Goal: Browse casually: Explore the website without a specific task or goal

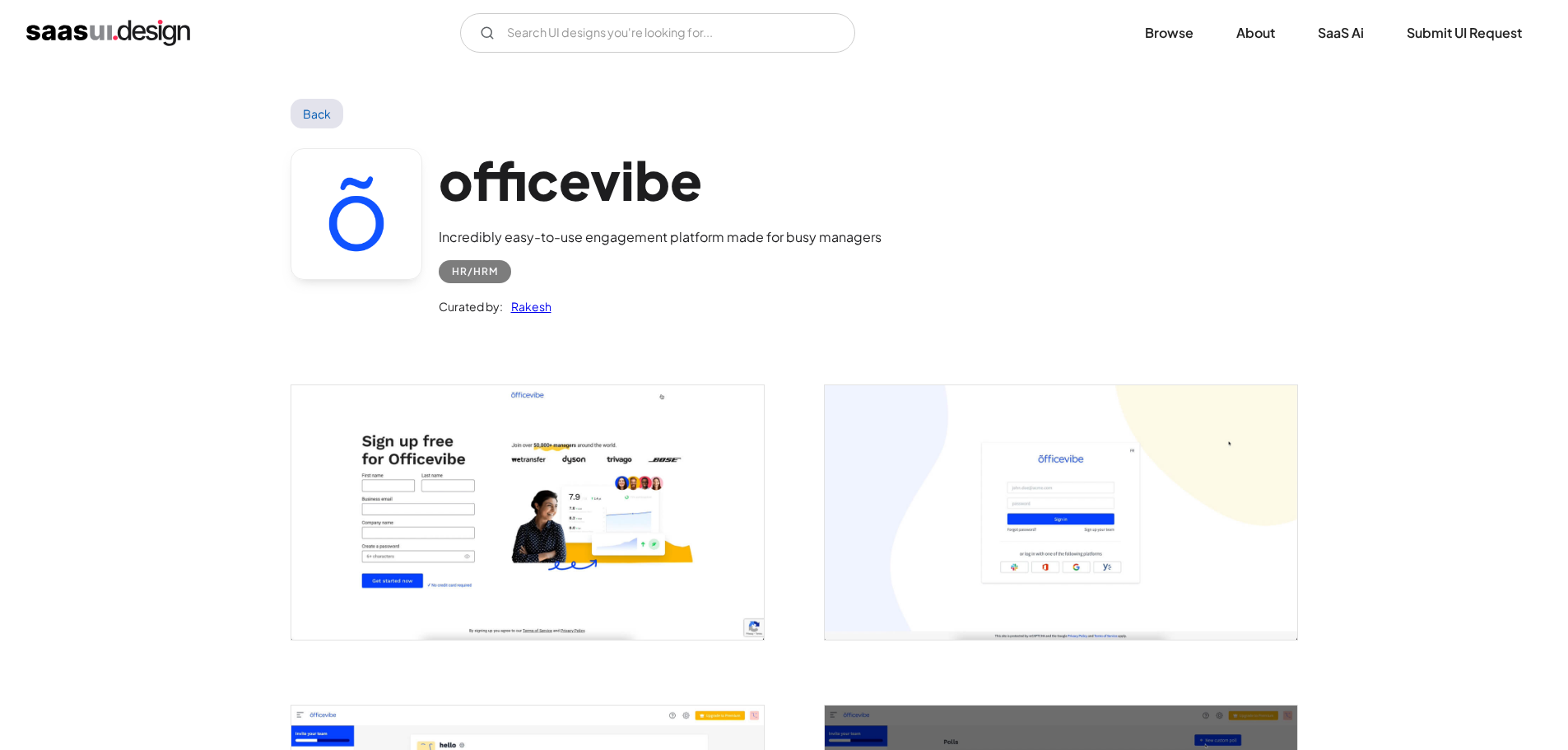
click at [577, 544] on img "open lightbox" at bounding box center [528, 512] width 473 height 254
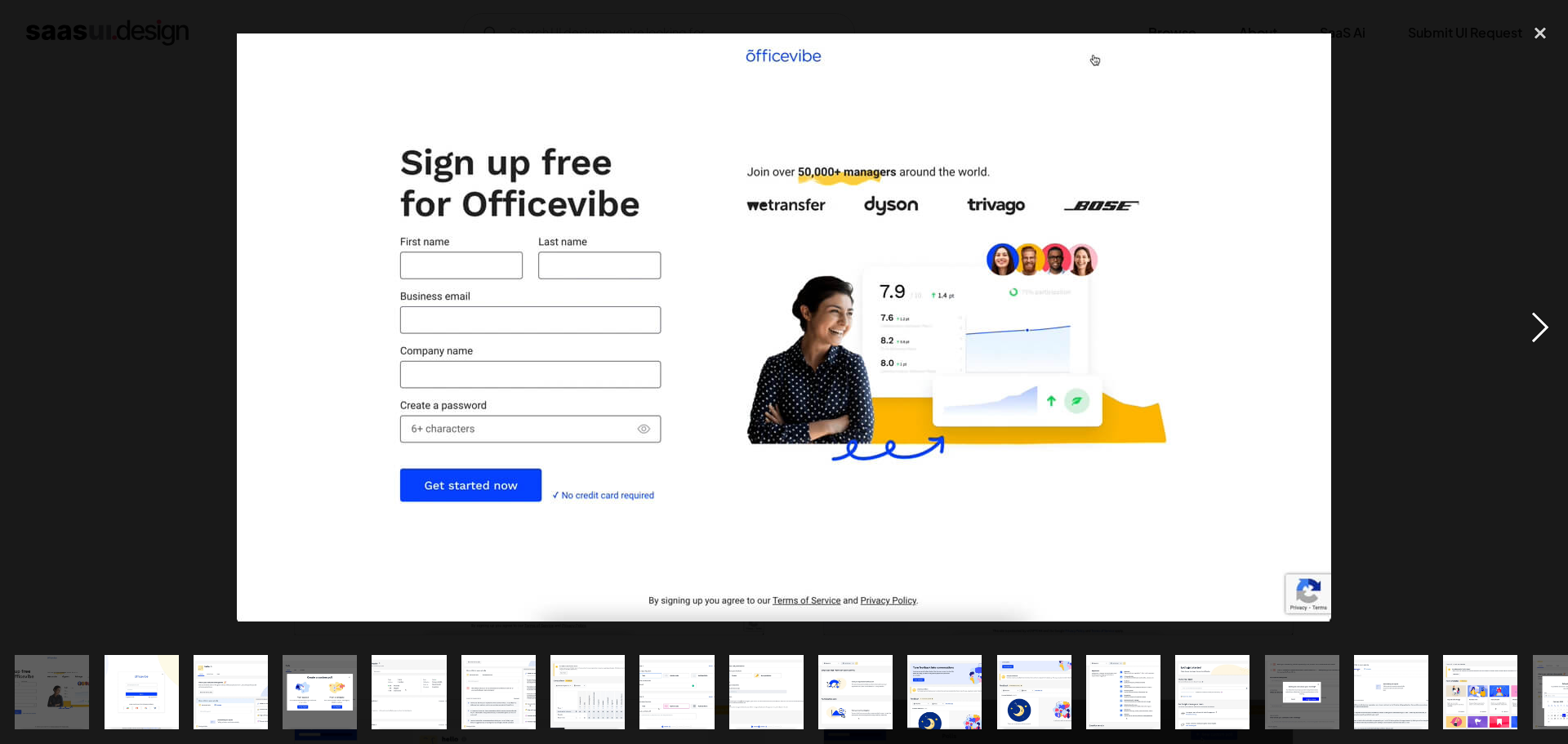
click at [1533, 336] on div "next image" at bounding box center [1540, 327] width 56 height 625
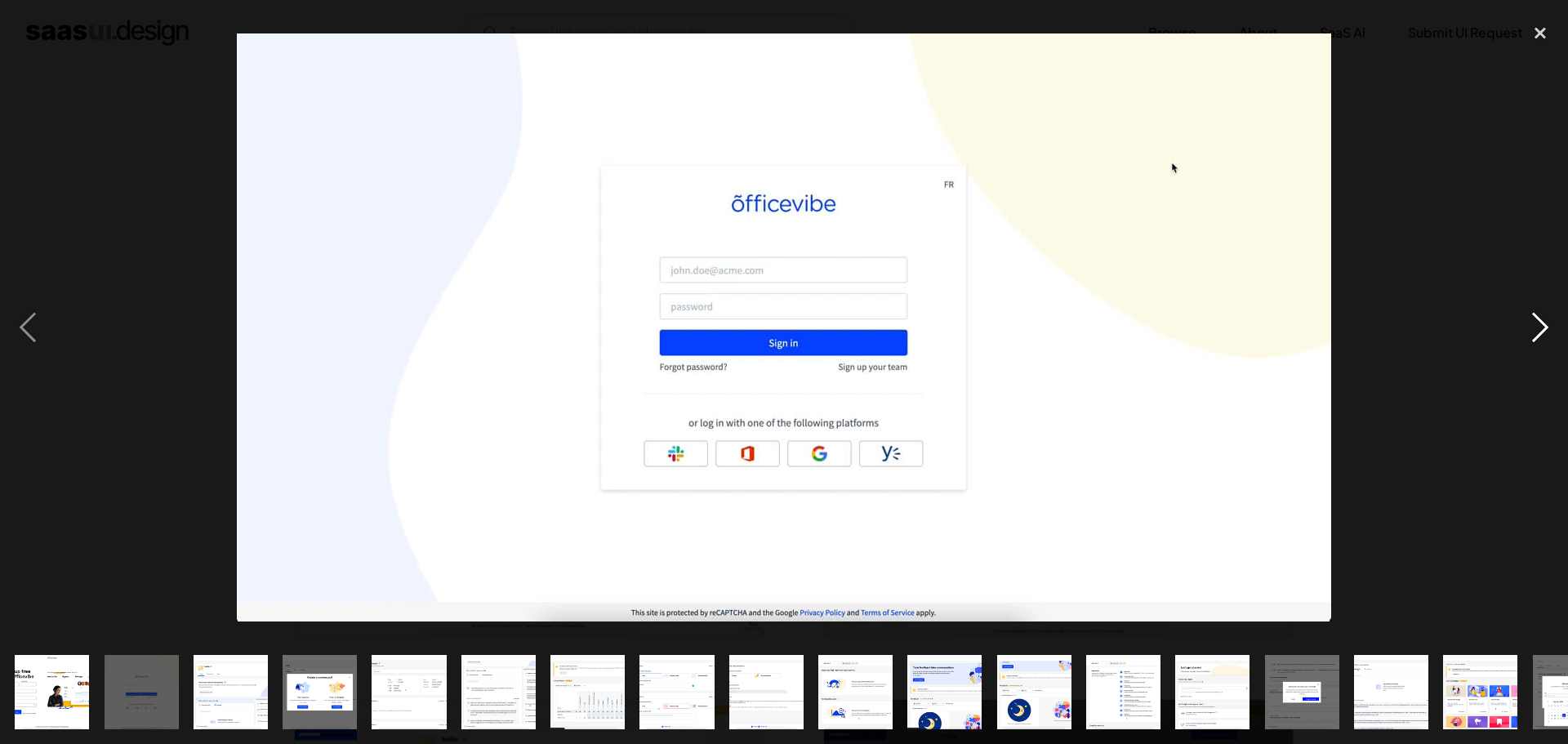
click at [1533, 336] on div "next image" at bounding box center [1540, 327] width 56 height 625
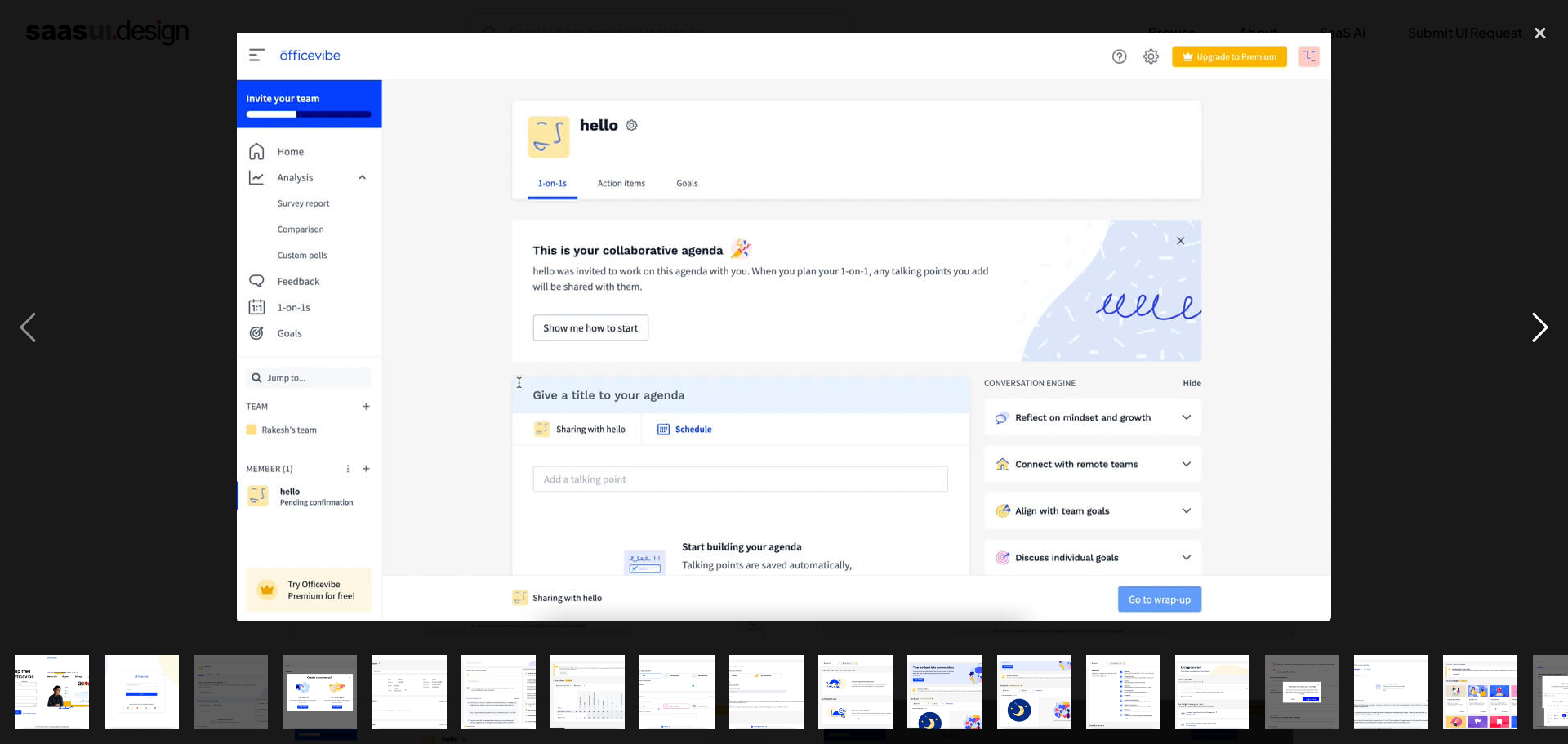
click at [1533, 336] on div "next image" at bounding box center [1540, 327] width 56 height 625
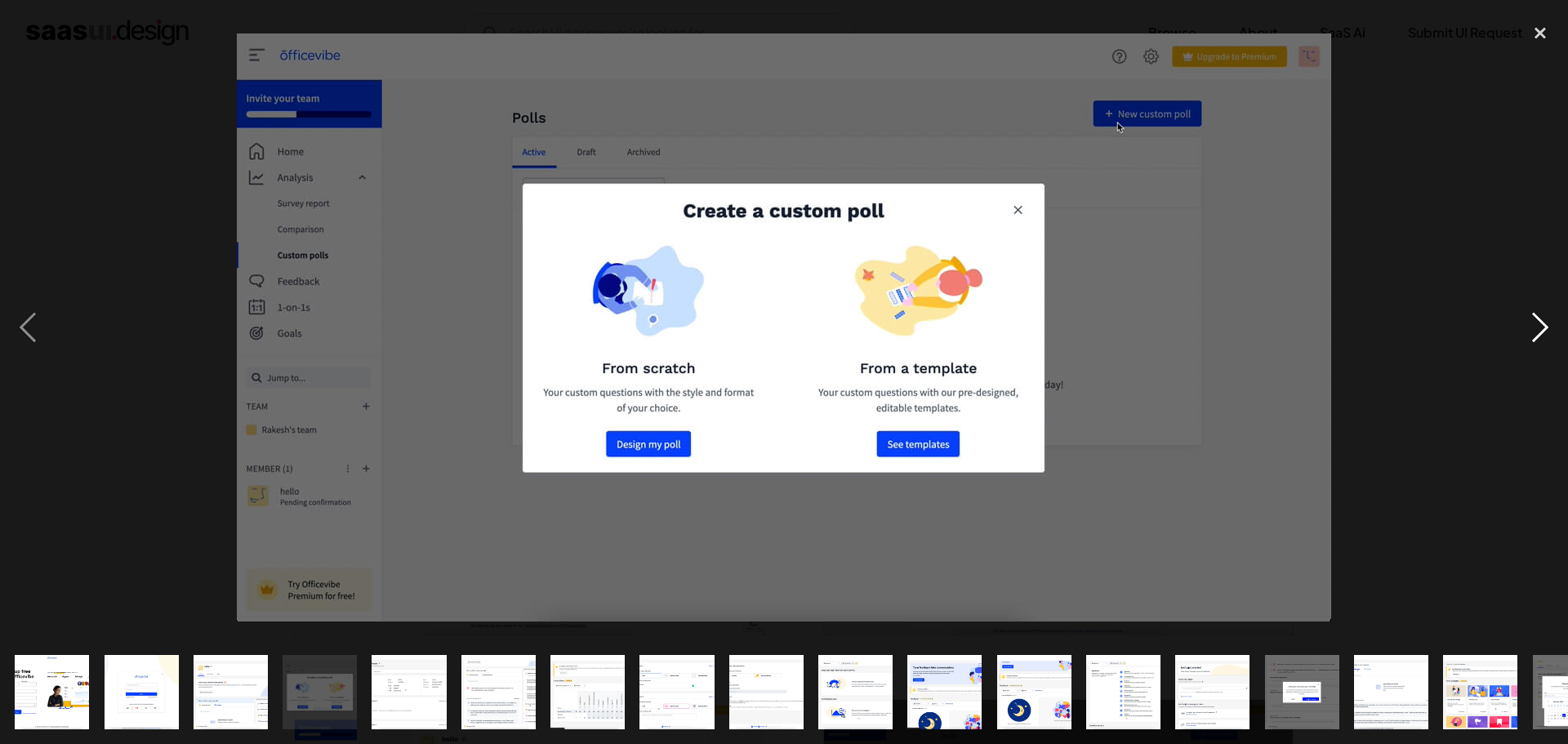
click at [1533, 336] on div "next image" at bounding box center [1540, 327] width 56 height 625
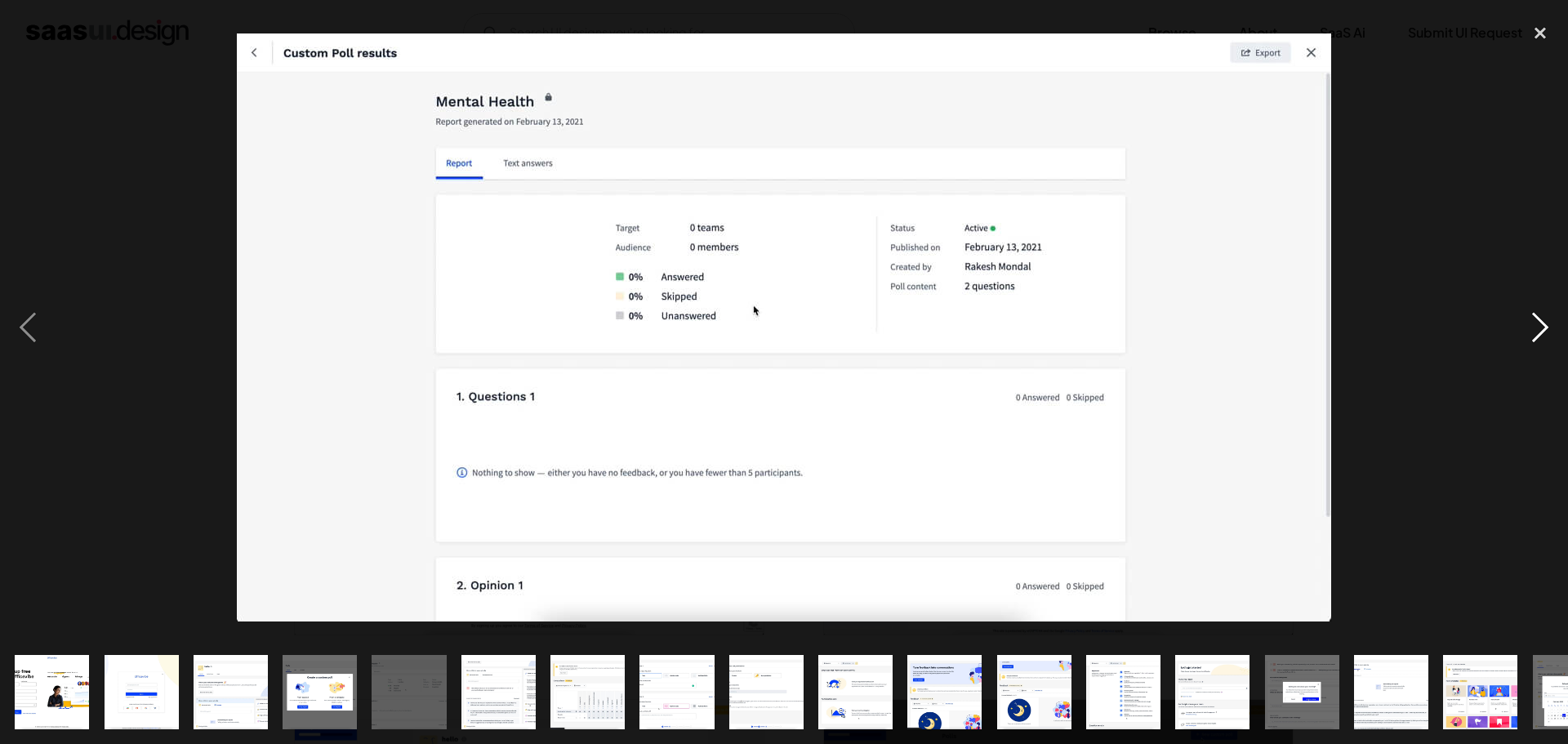
click at [1533, 336] on div "next image" at bounding box center [1540, 327] width 56 height 625
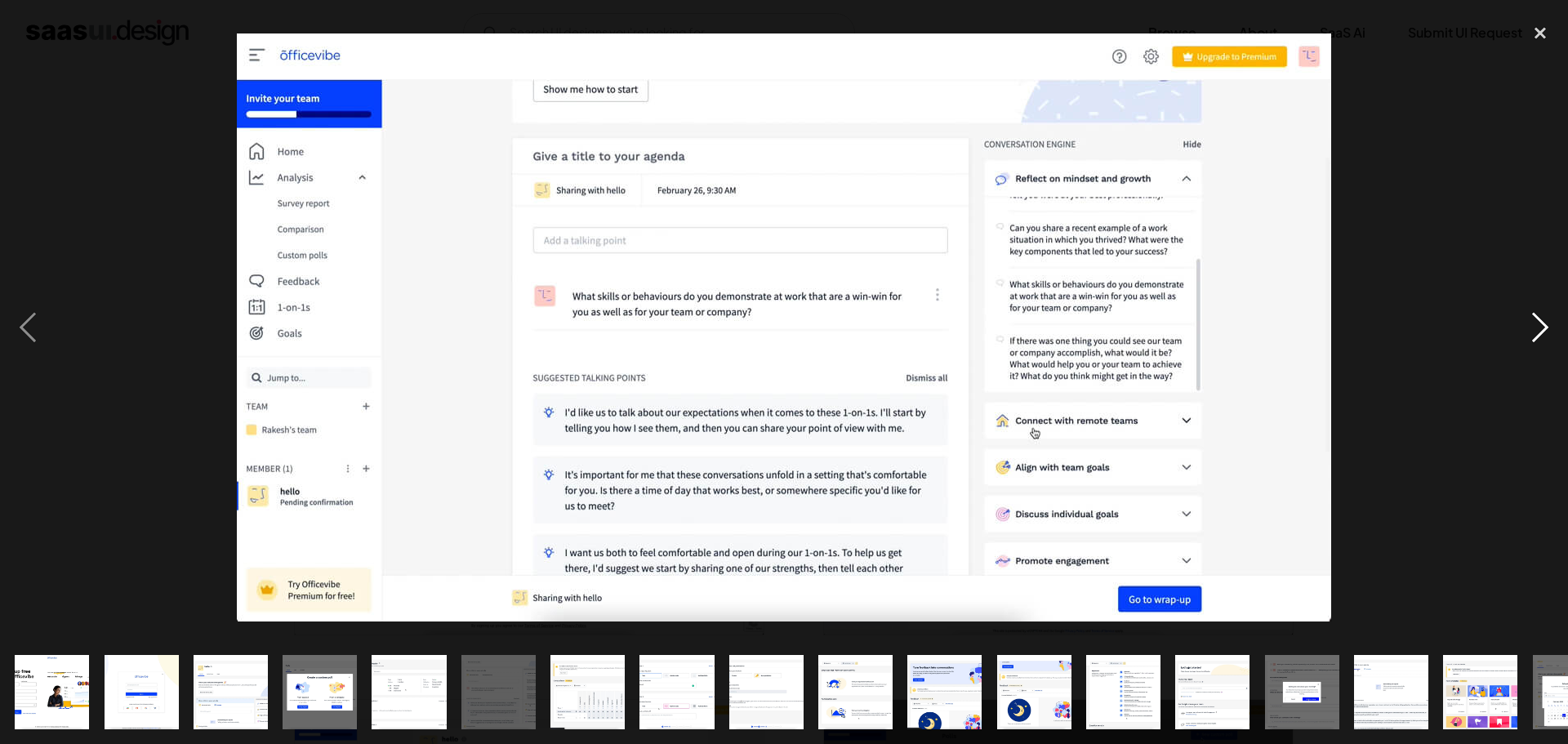
click at [1533, 336] on div "next image" at bounding box center [1540, 327] width 56 height 625
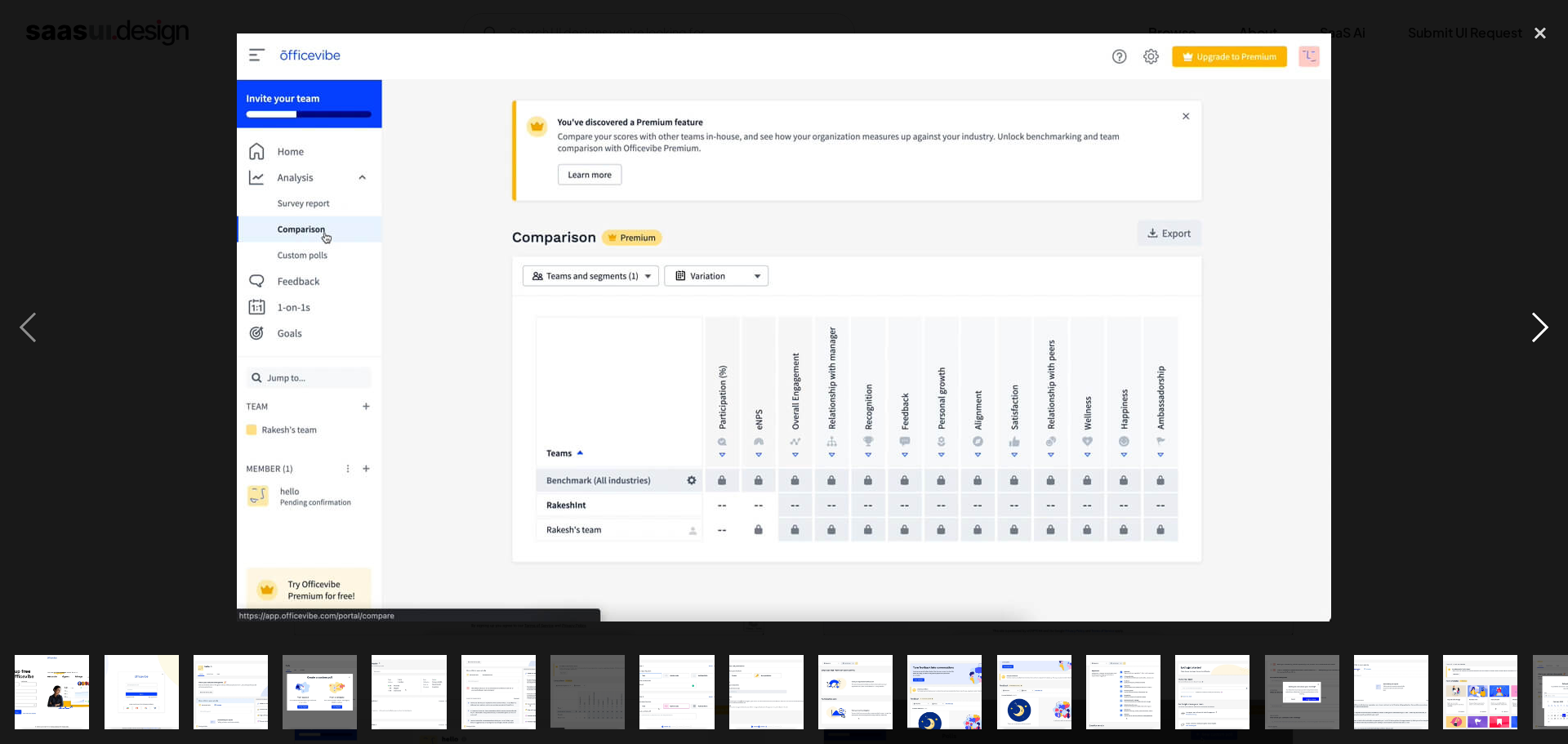
click at [1533, 336] on div "next image" at bounding box center [1540, 327] width 56 height 625
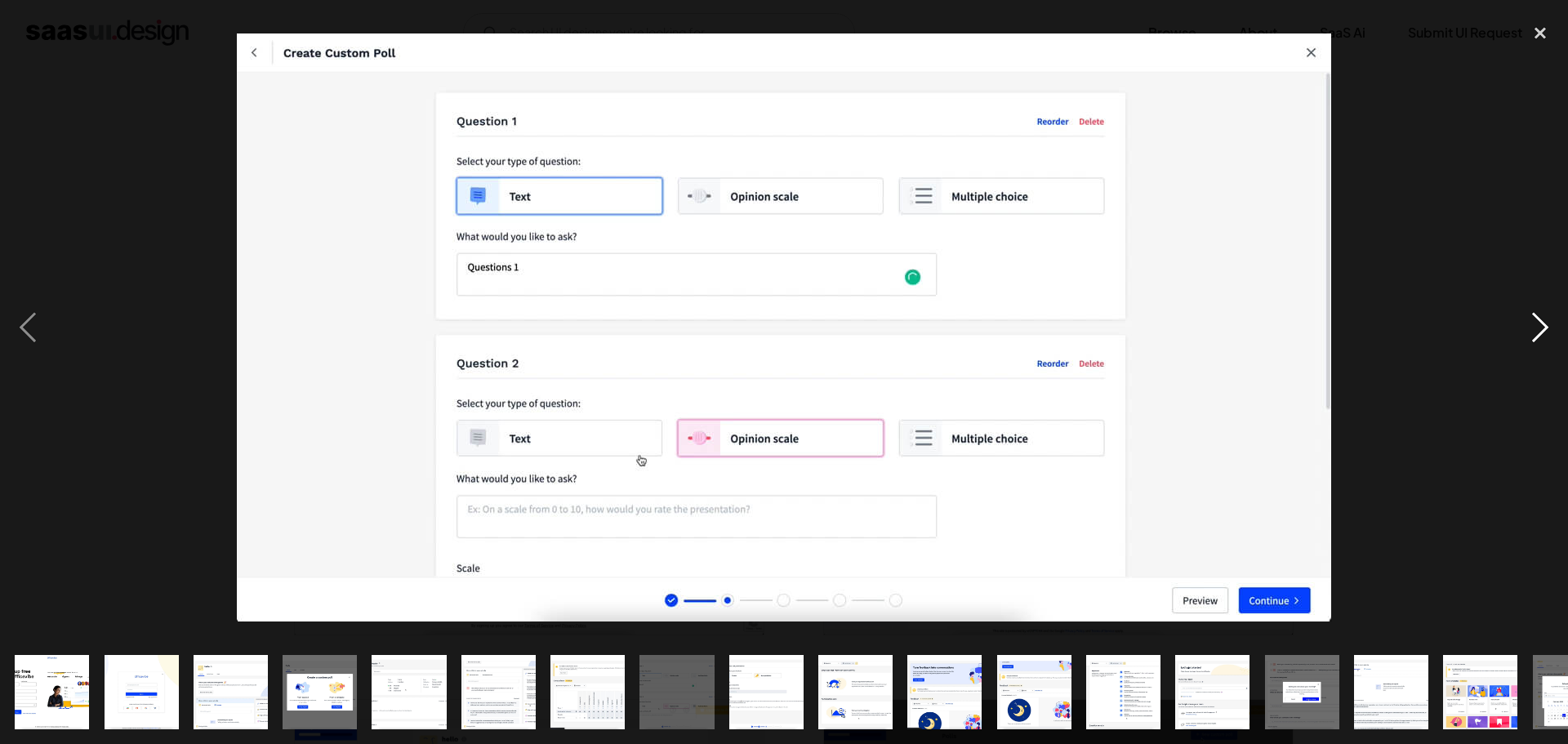
click at [1533, 336] on div "next image" at bounding box center [1540, 327] width 56 height 625
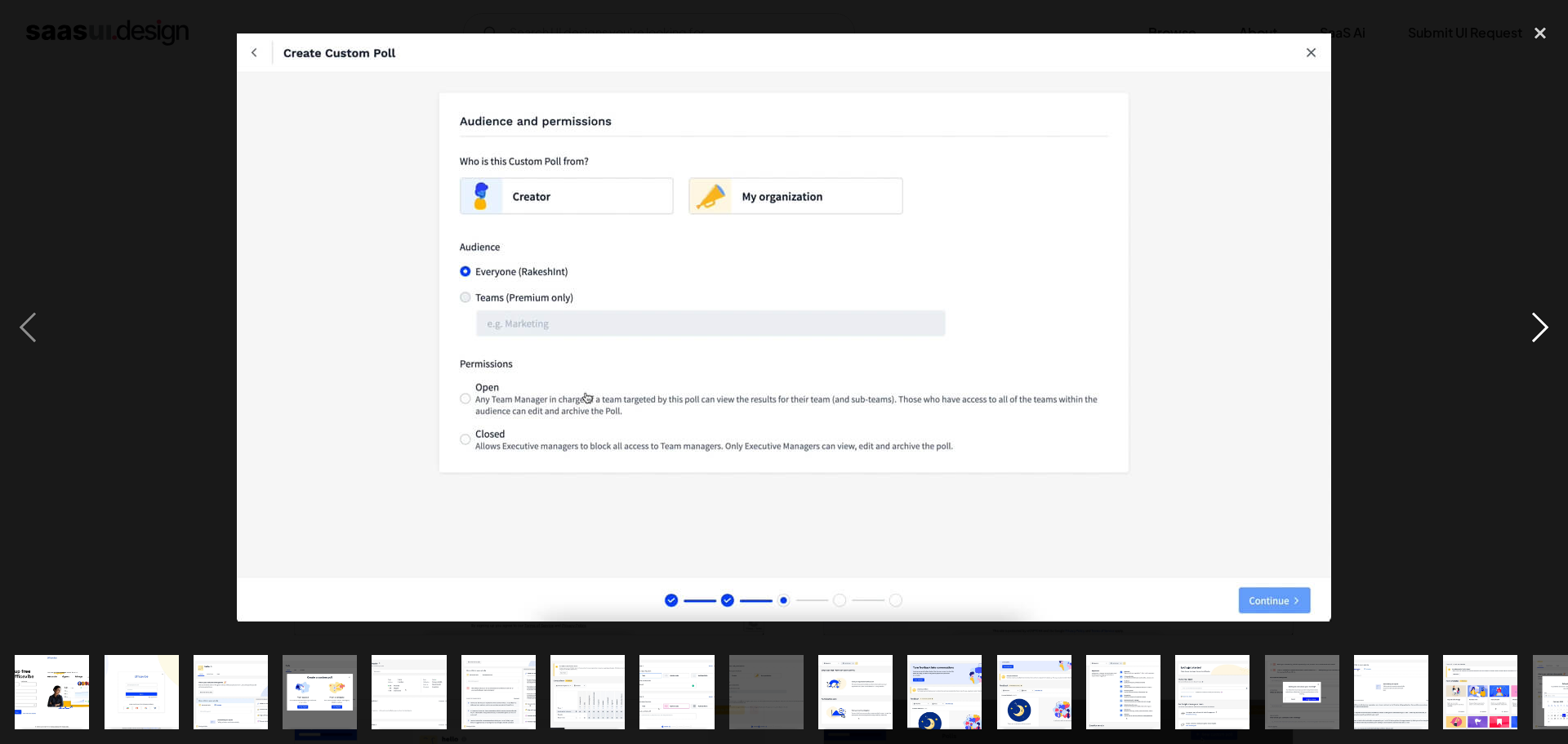
click at [1533, 336] on div "next image" at bounding box center [1540, 327] width 56 height 625
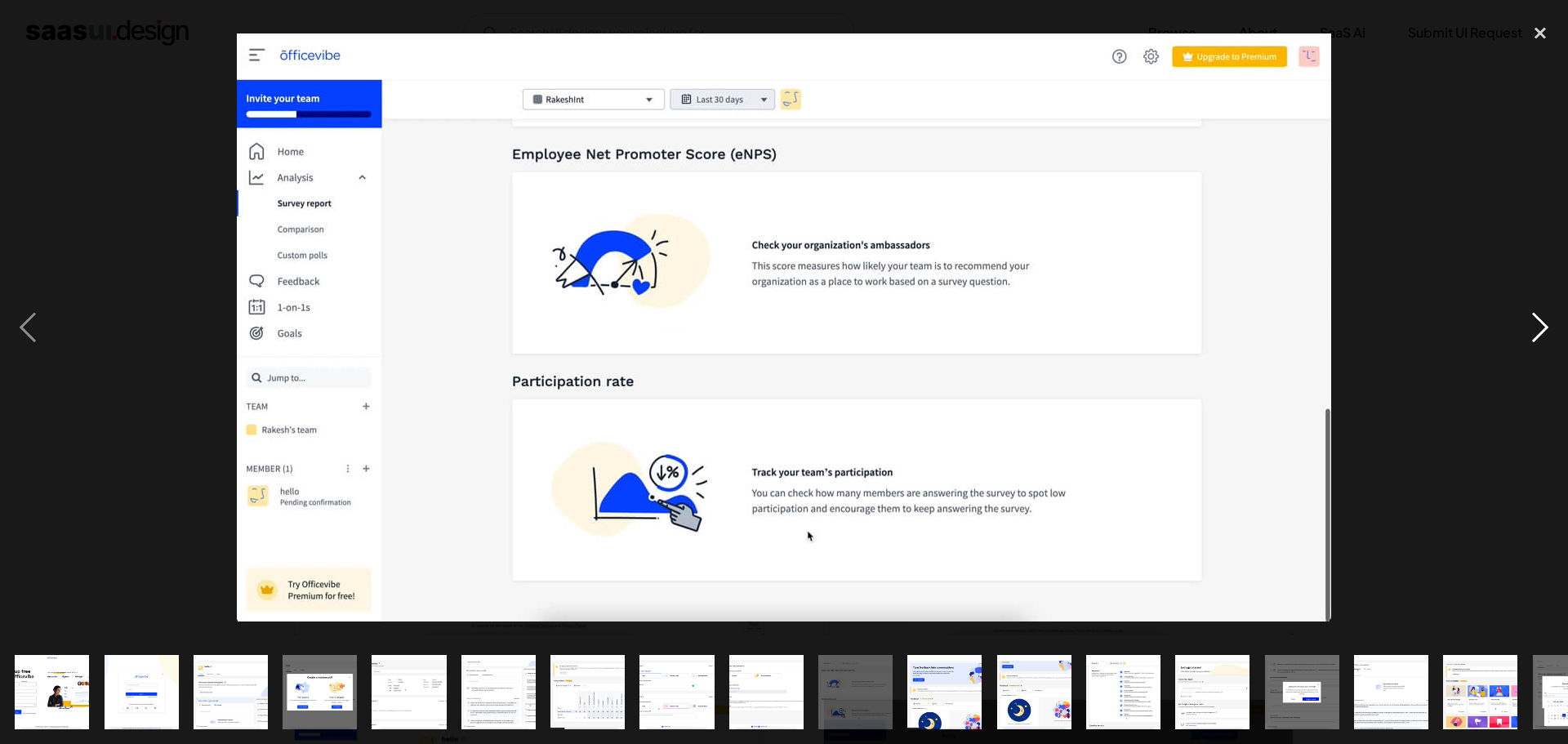
click at [1533, 336] on div "next image" at bounding box center [1540, 327] width 56 height 625
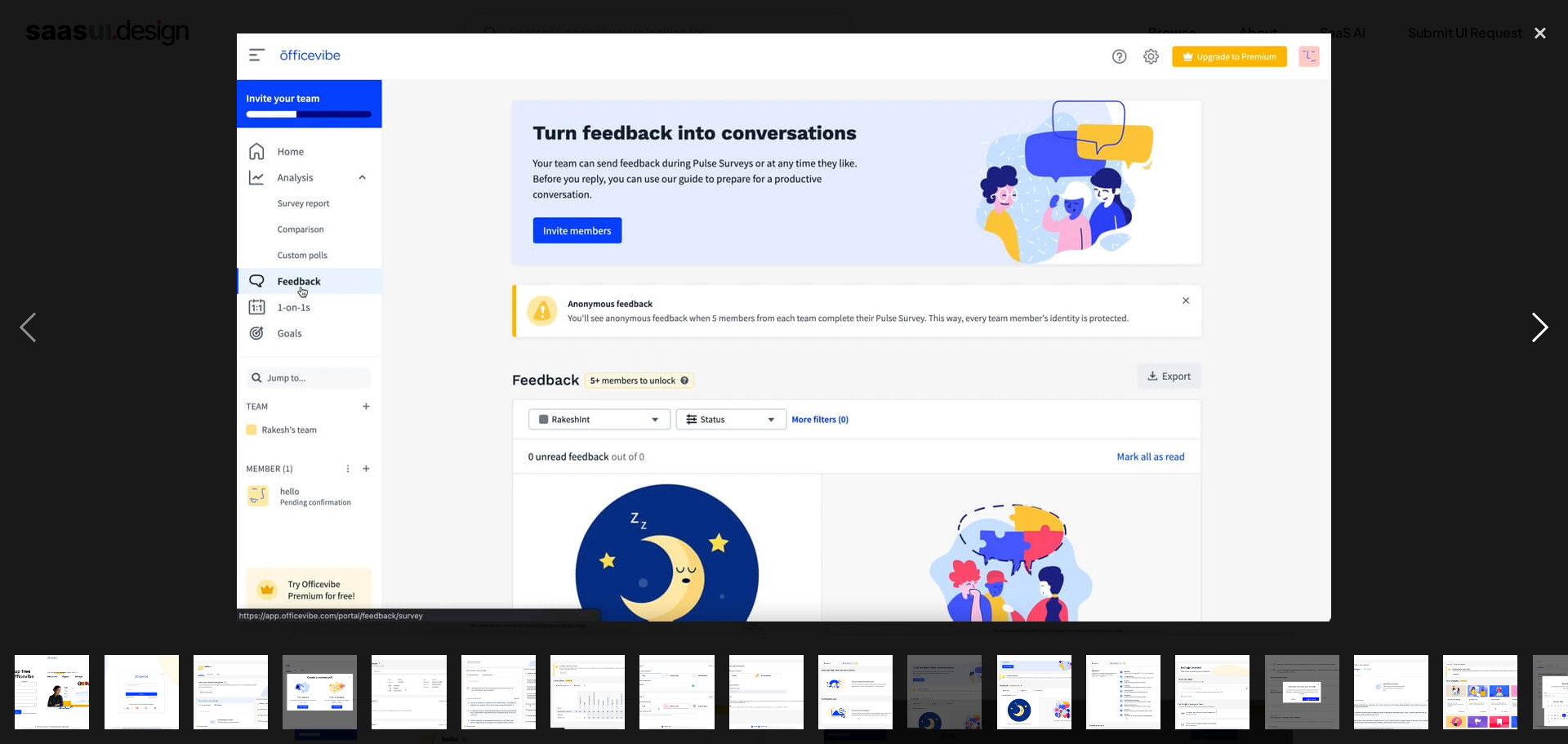
click at [1533, 336] on div "next image" at bounding box center [1540, 327] width 56 height 625
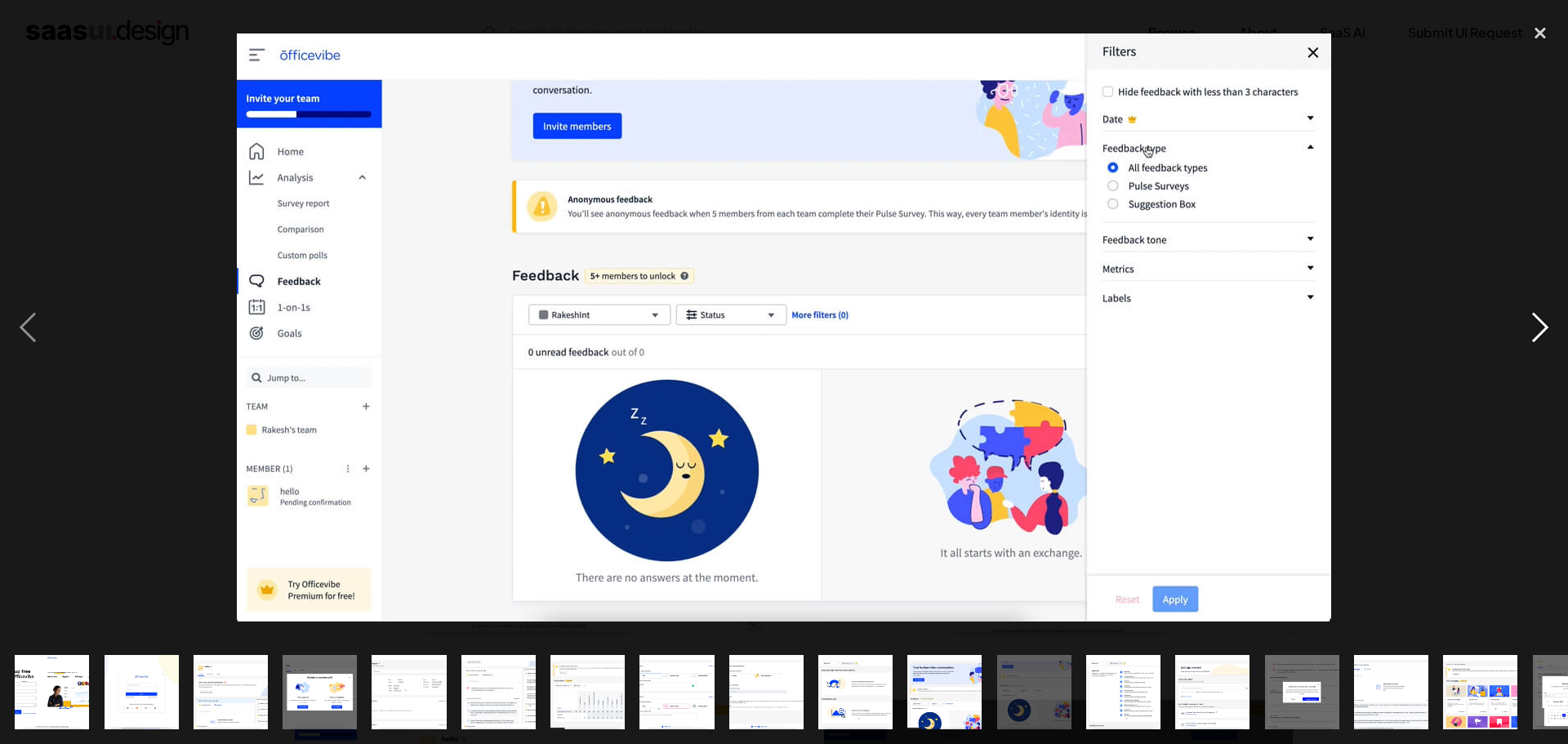
click at [1533, 336] on div "next image" at bounding box center [1540, 327] width 56 height 625
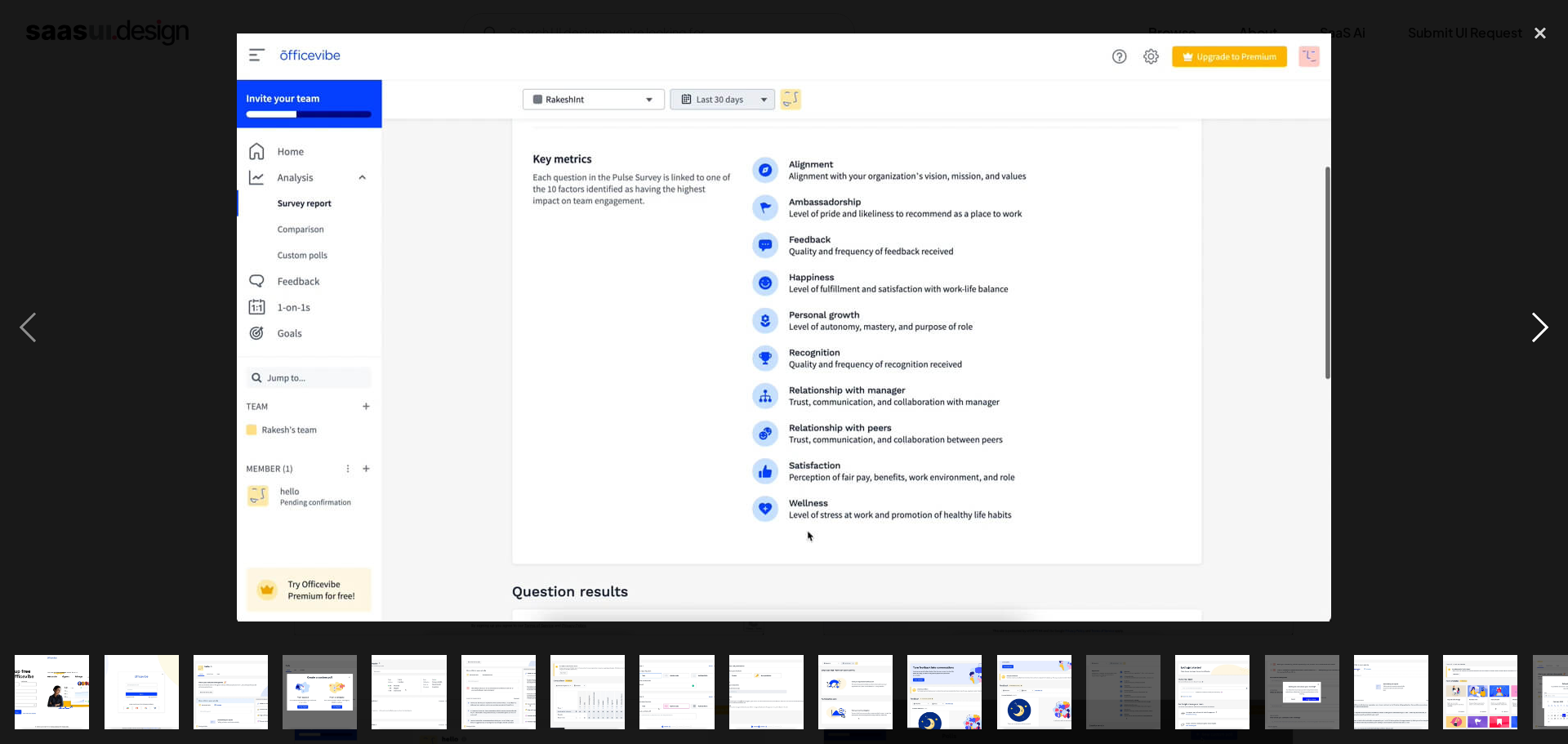
click at [1533, 336] on div "next image" at bounding box center [1540, 327] width 56 height 625
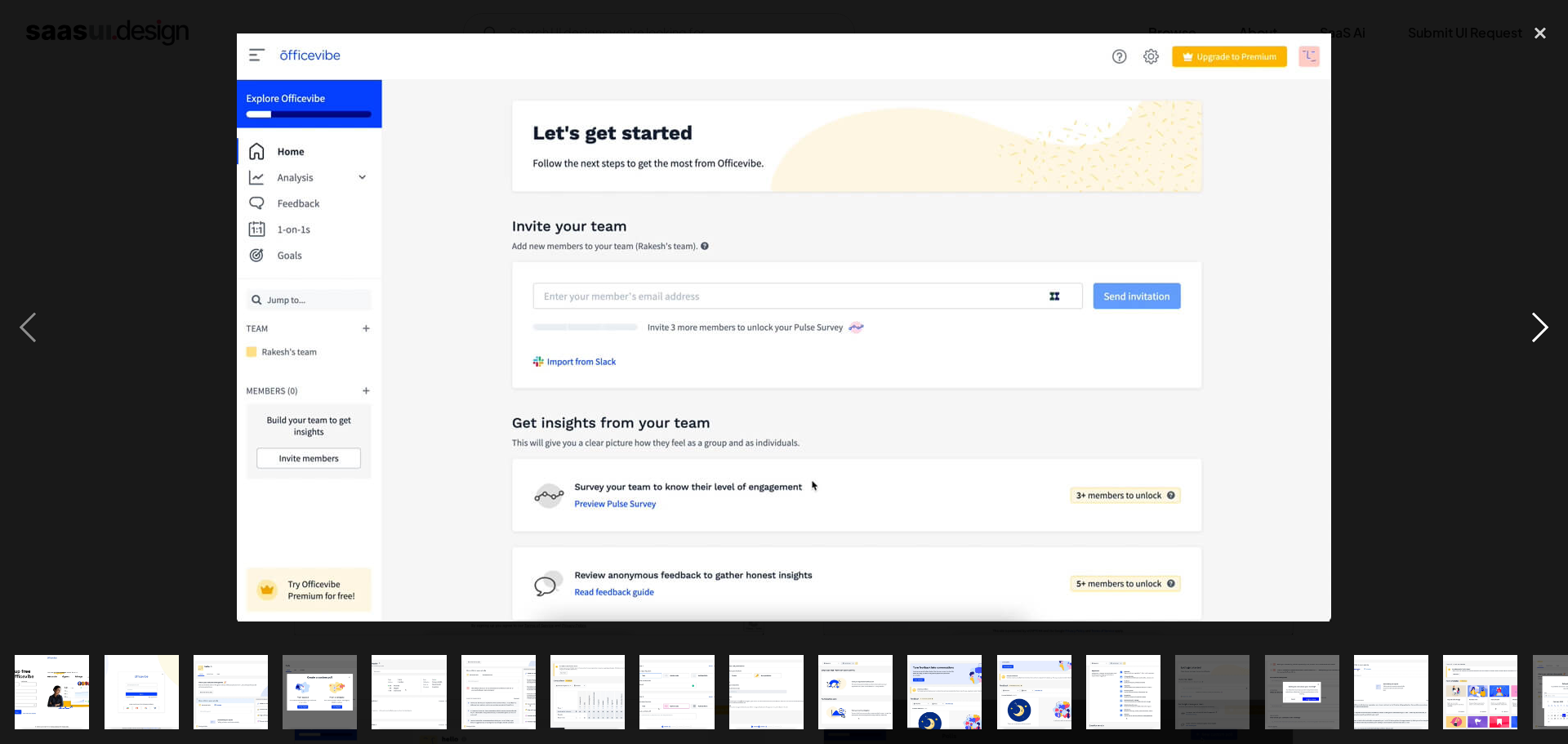
click at [1533, 336] on div "next image" at bounding box center [1540, 327] width 56 height 625
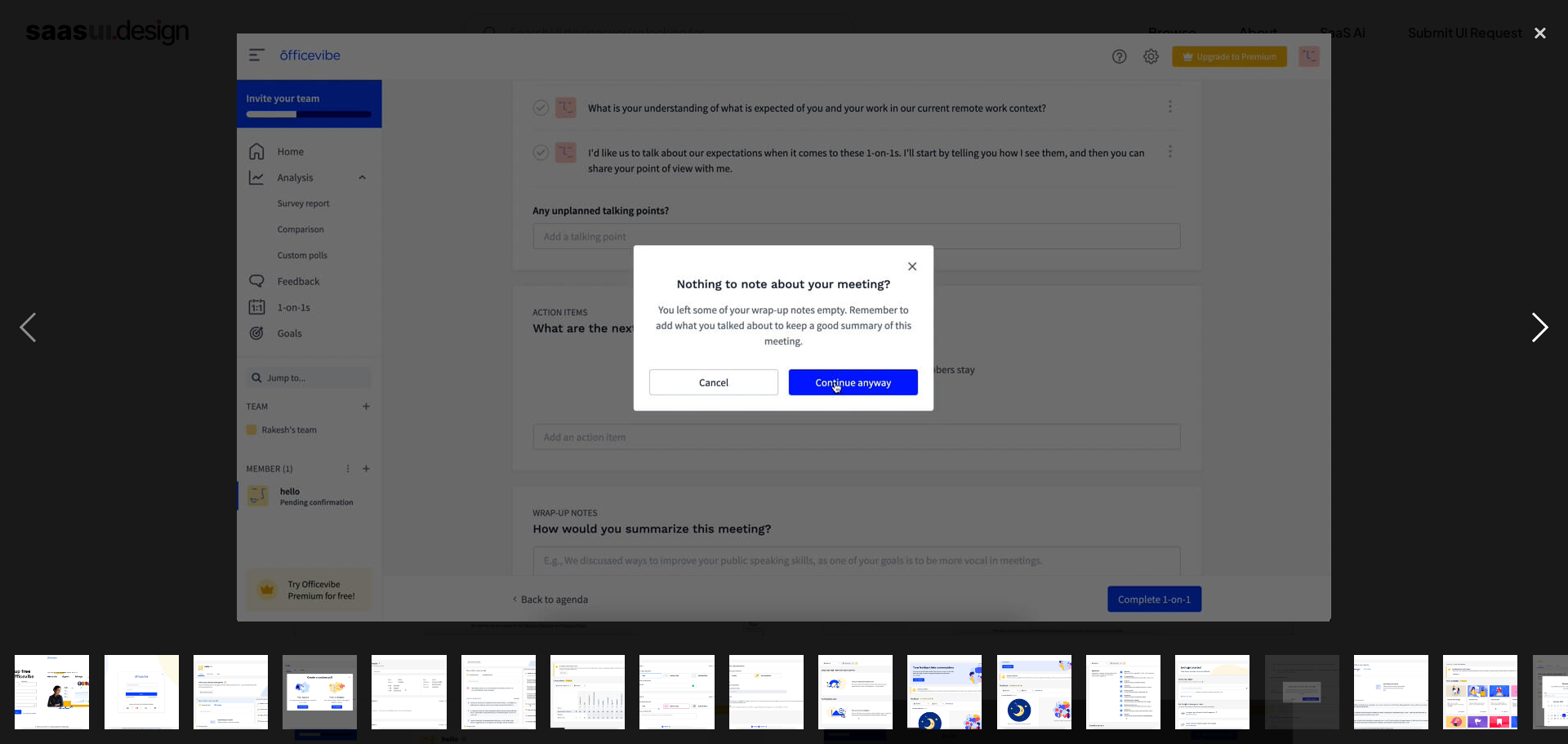
click at [1533, 336] on div "next image" at bounding box center [1540, 327] width 56 height 625
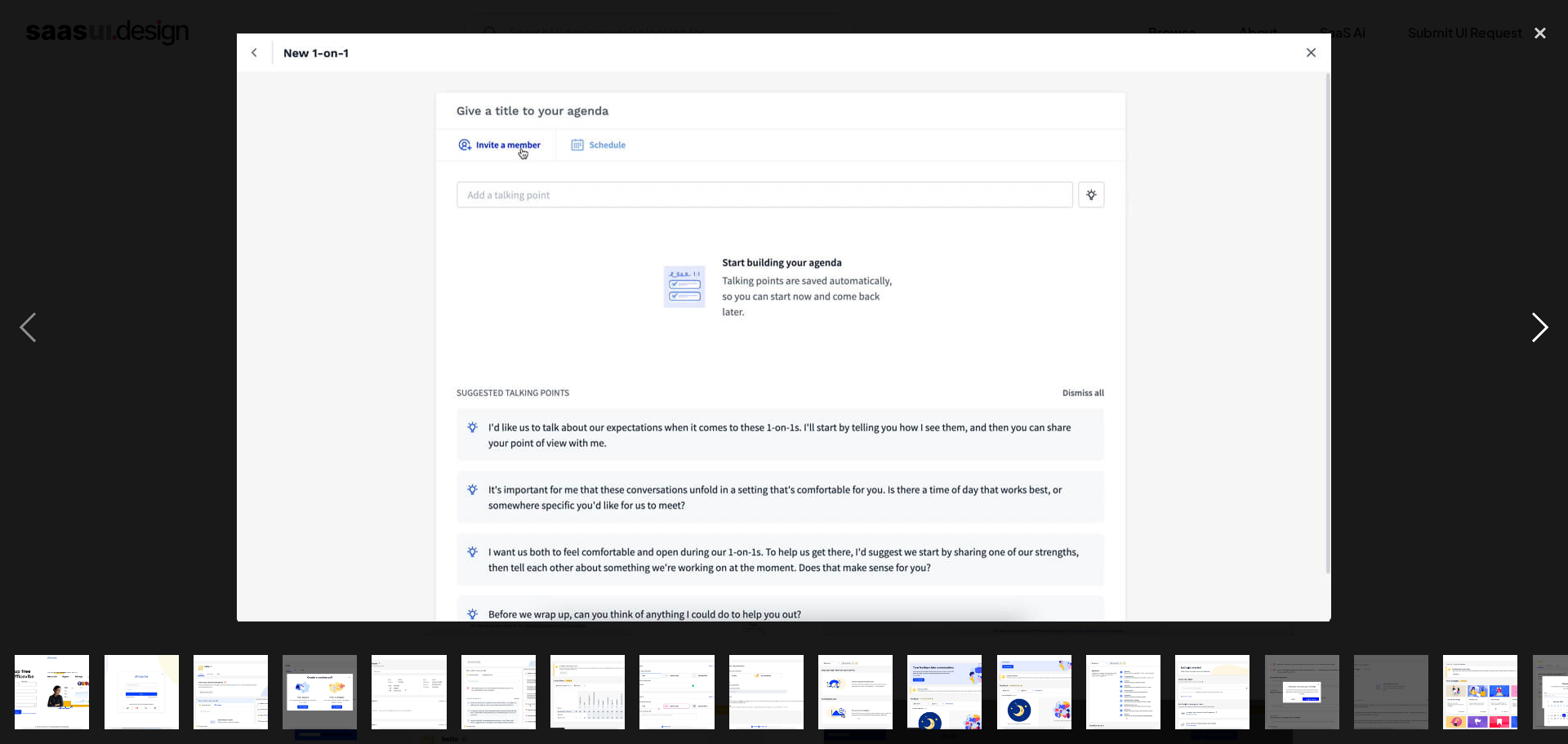
click at [1533, 336] on div "next image" at bounding box center [1540, 327] width 56 height 625
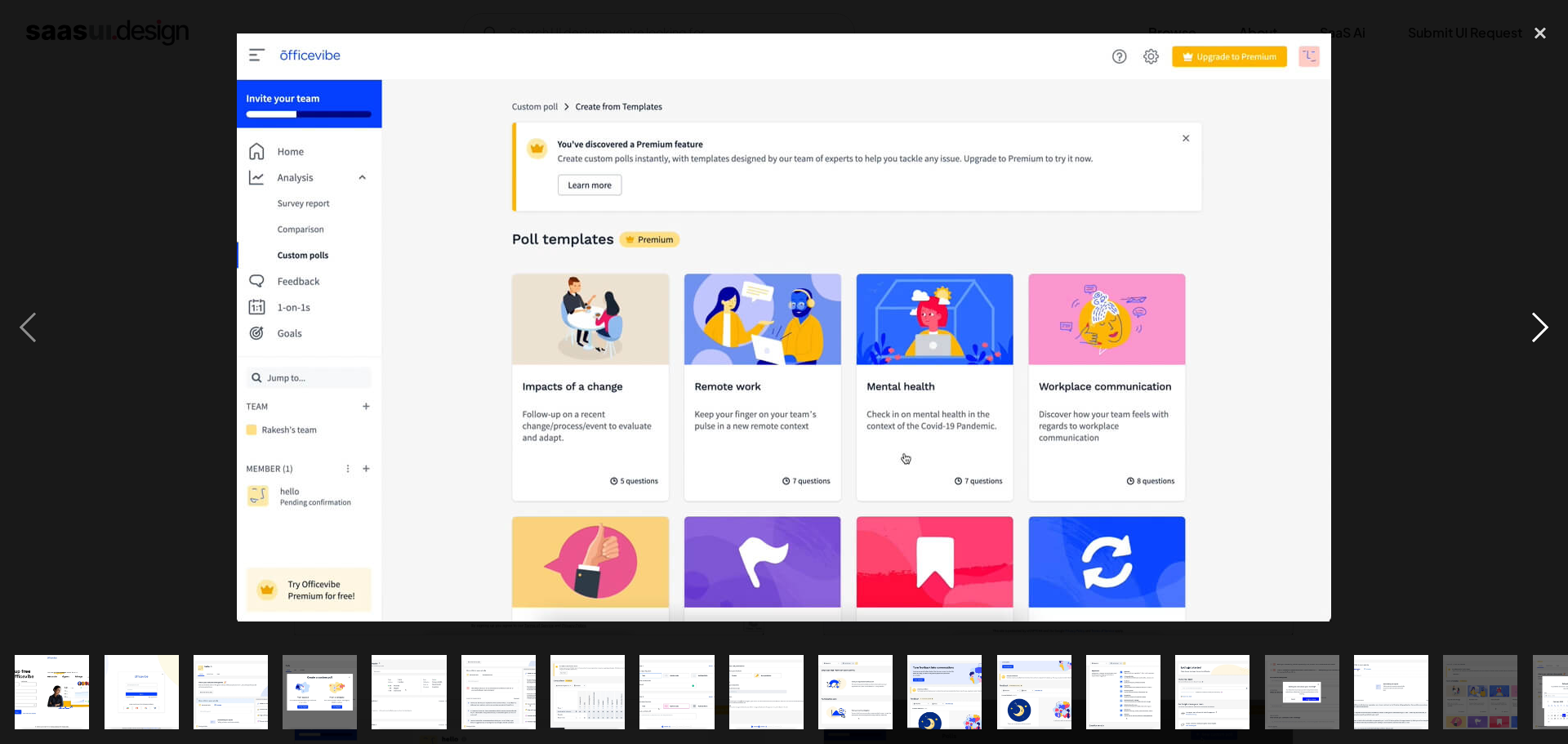
click at [1533, 336] on div "next image" at bounding box center [1540, 327] width 56 height 625
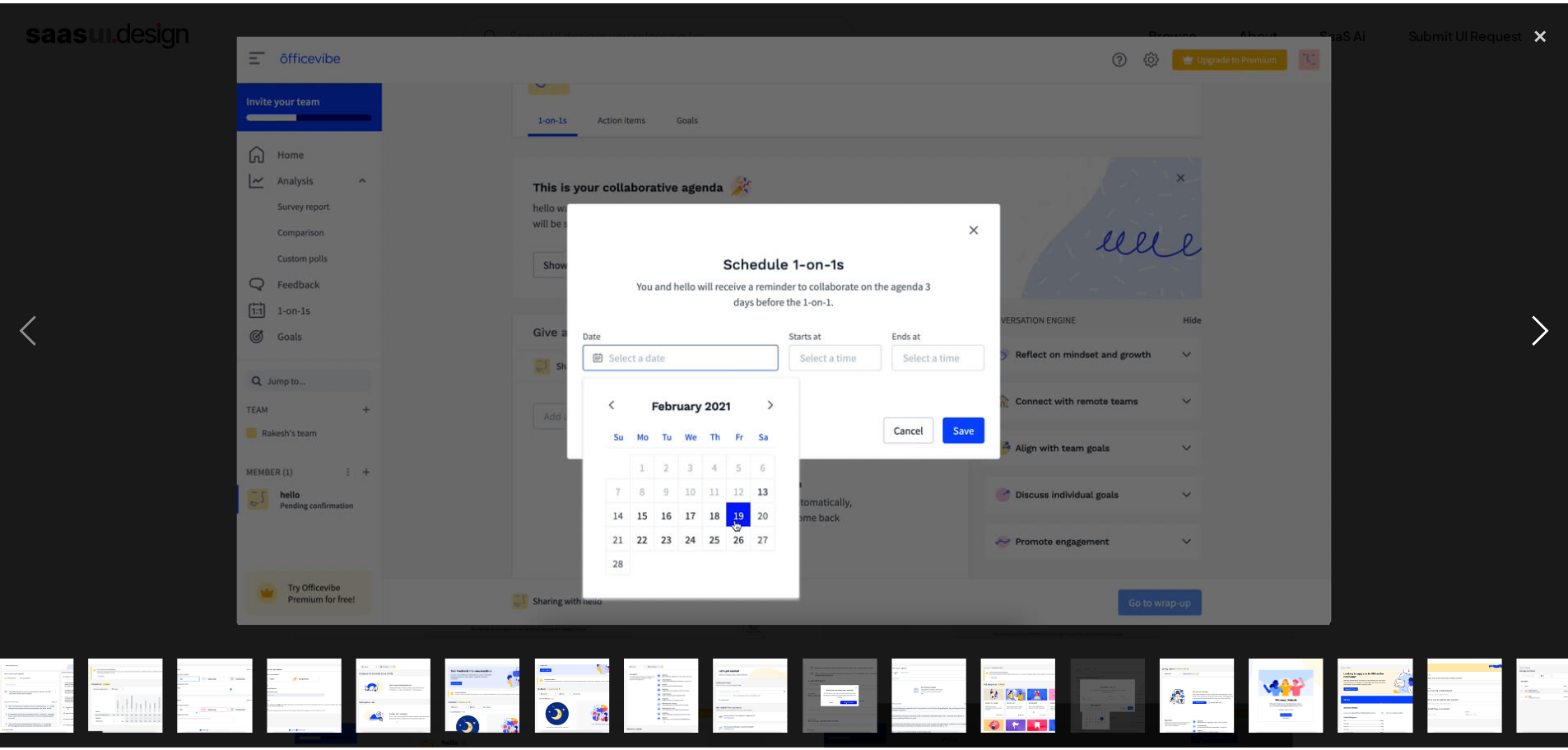
scroll to position [0, 594]
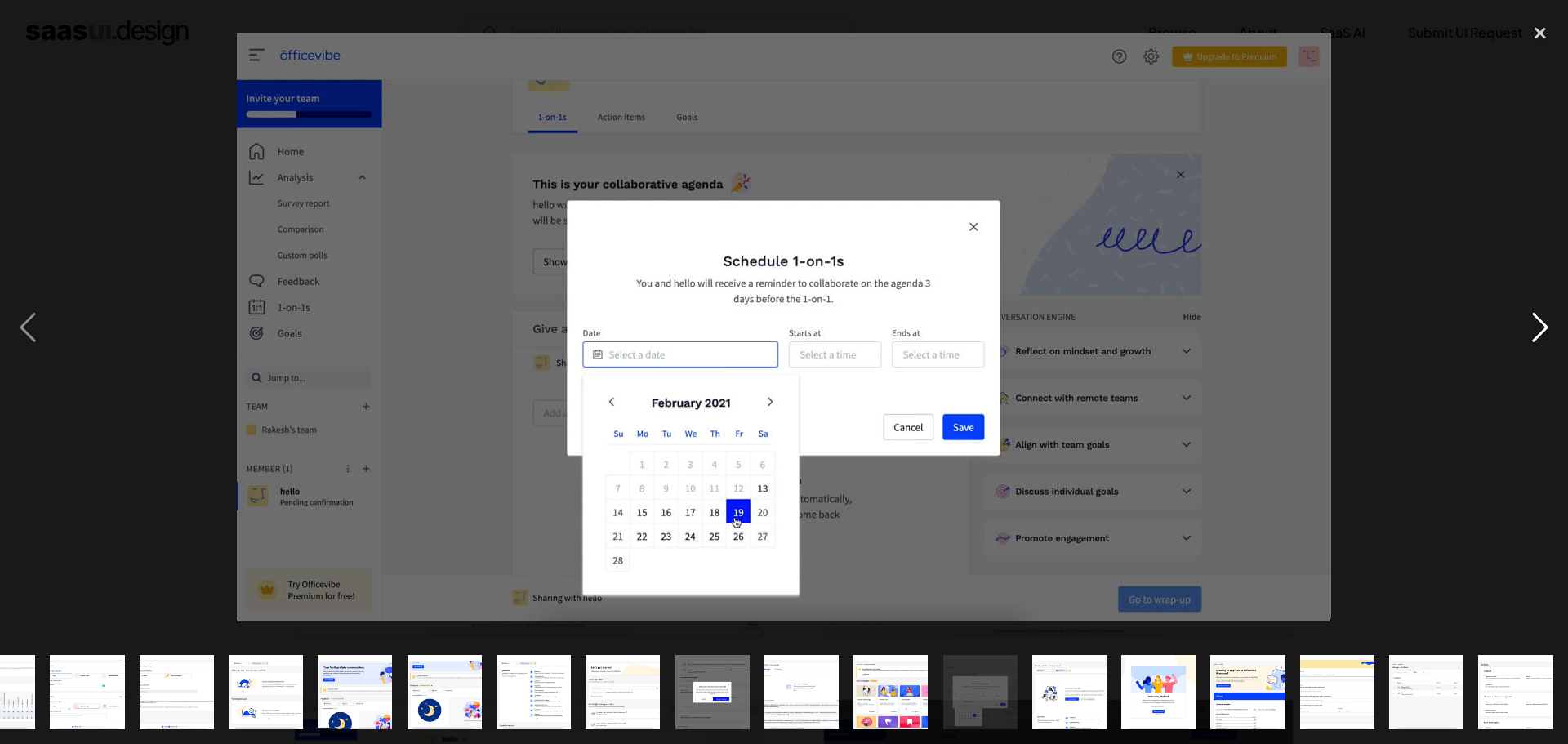
click at [1533, 336] on div "next image" at bounding box center [1540, 327] width 56 height 625
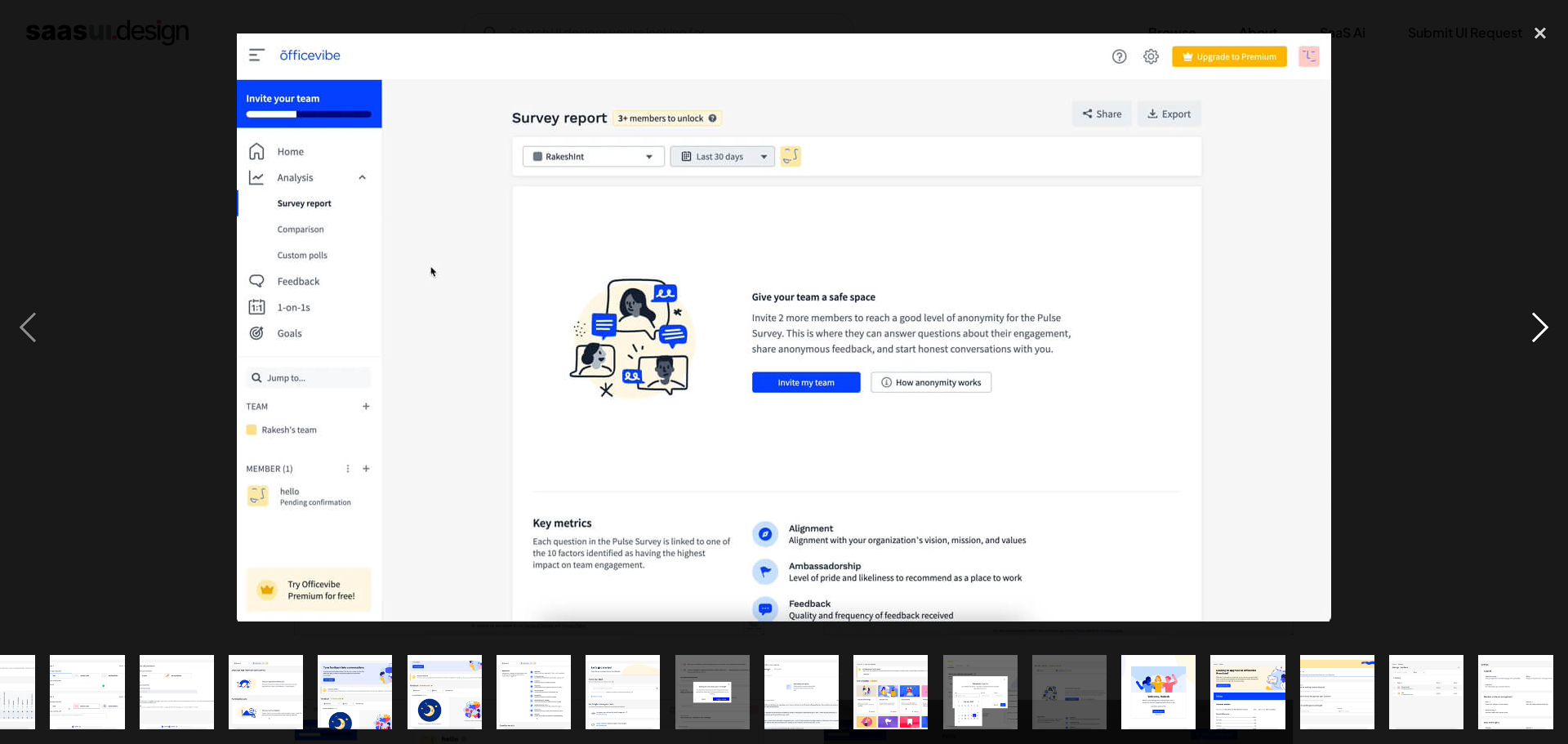
click at [1533, 336] on div "next image" at bounding box center [1540, 327] width 56 height 625
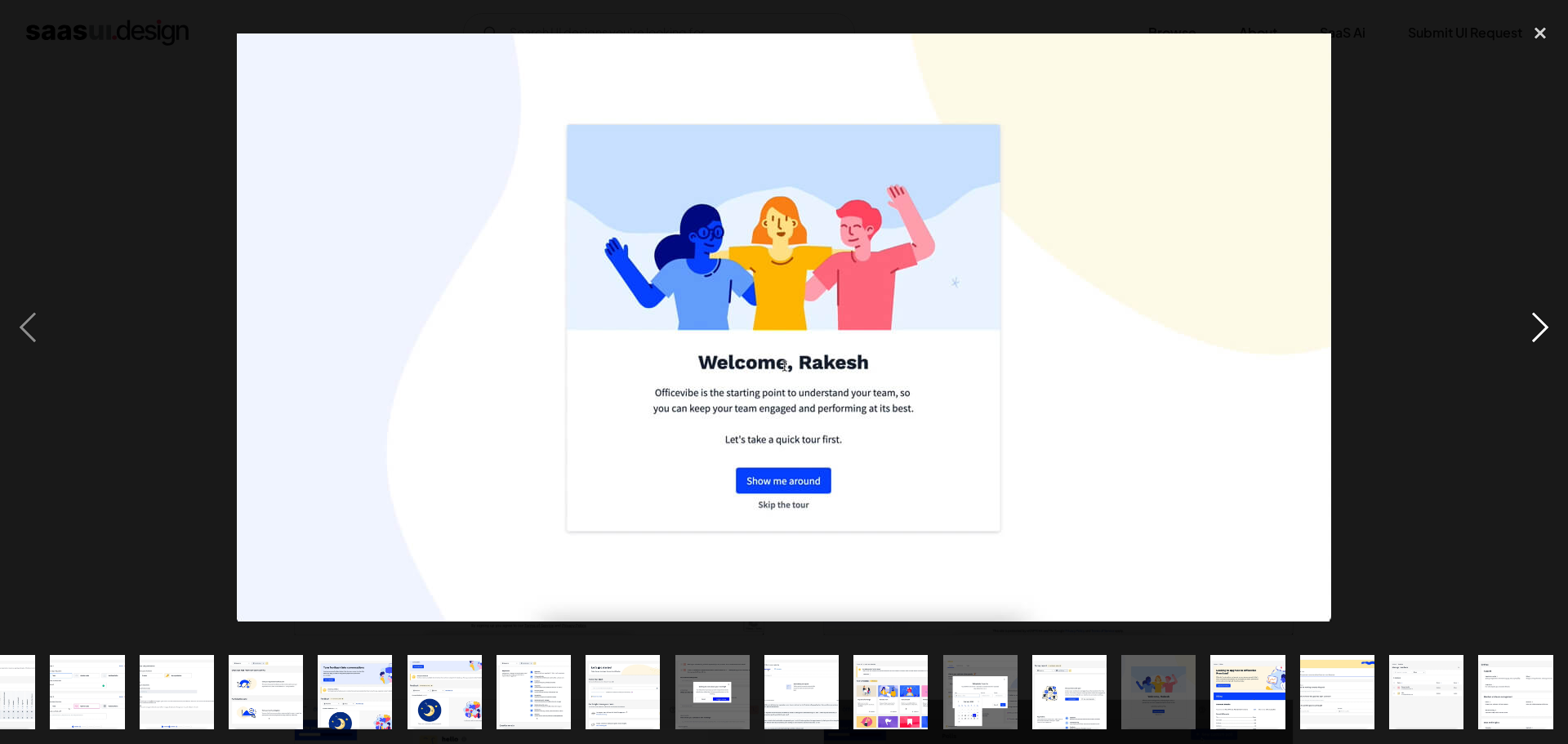
click at [1533, 336] on div "next image" at bounding box center [1540, 327] width 56 height 625
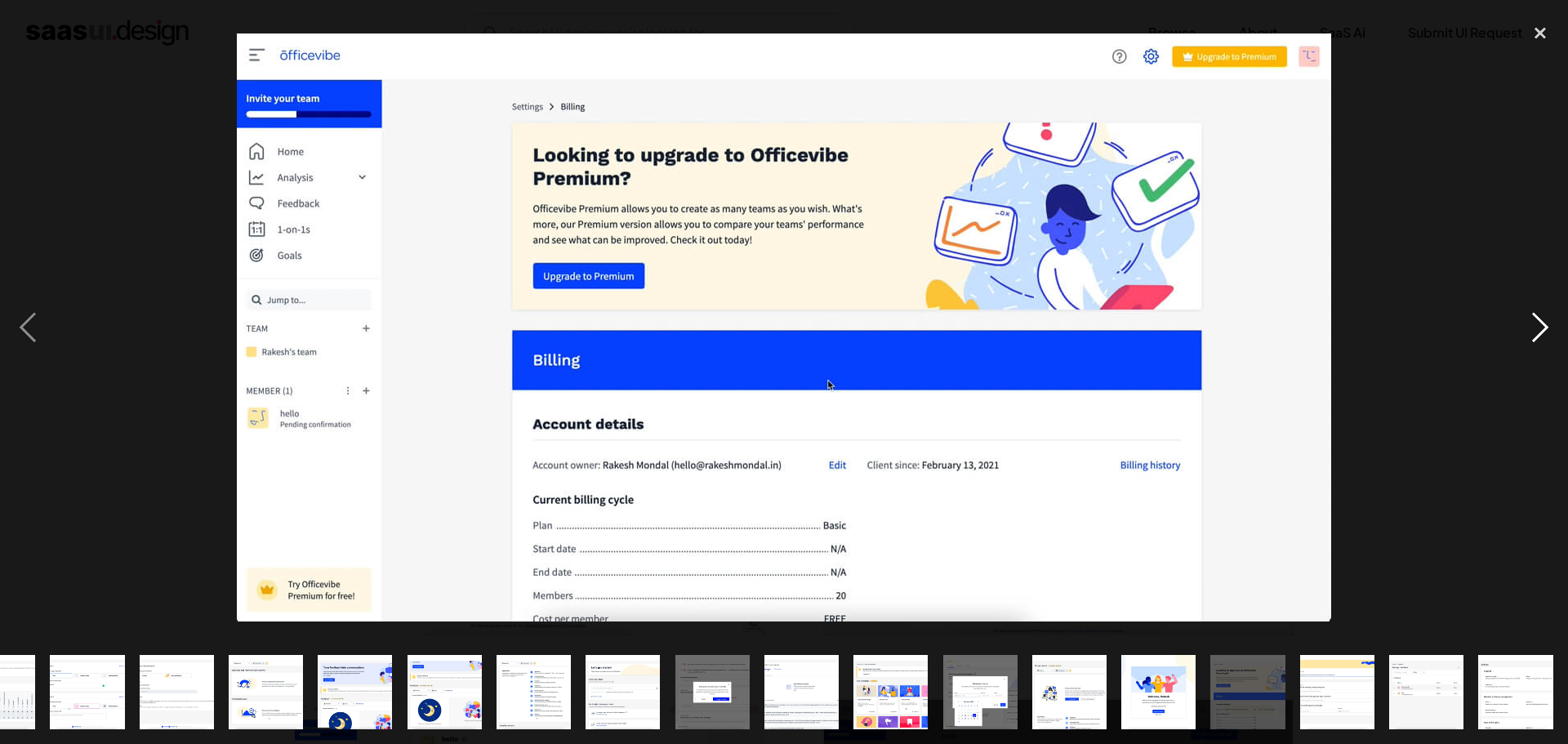
click at [1533, 336] on div "next image" at bounding box center [1540, 327] width 56 height 625
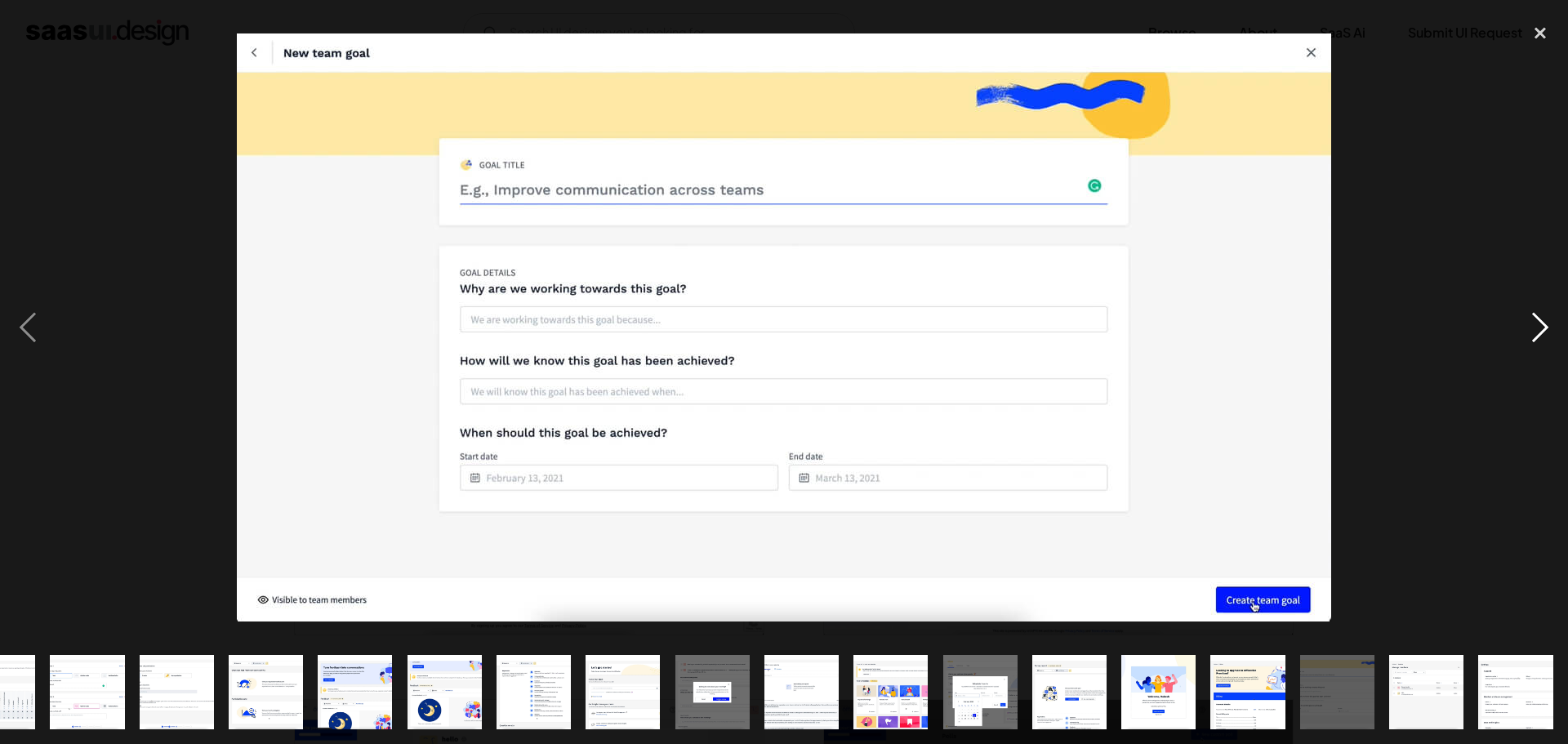
click at [1533, 336] on div "next image" at bounding box center [1540, 327] width 56 height 625
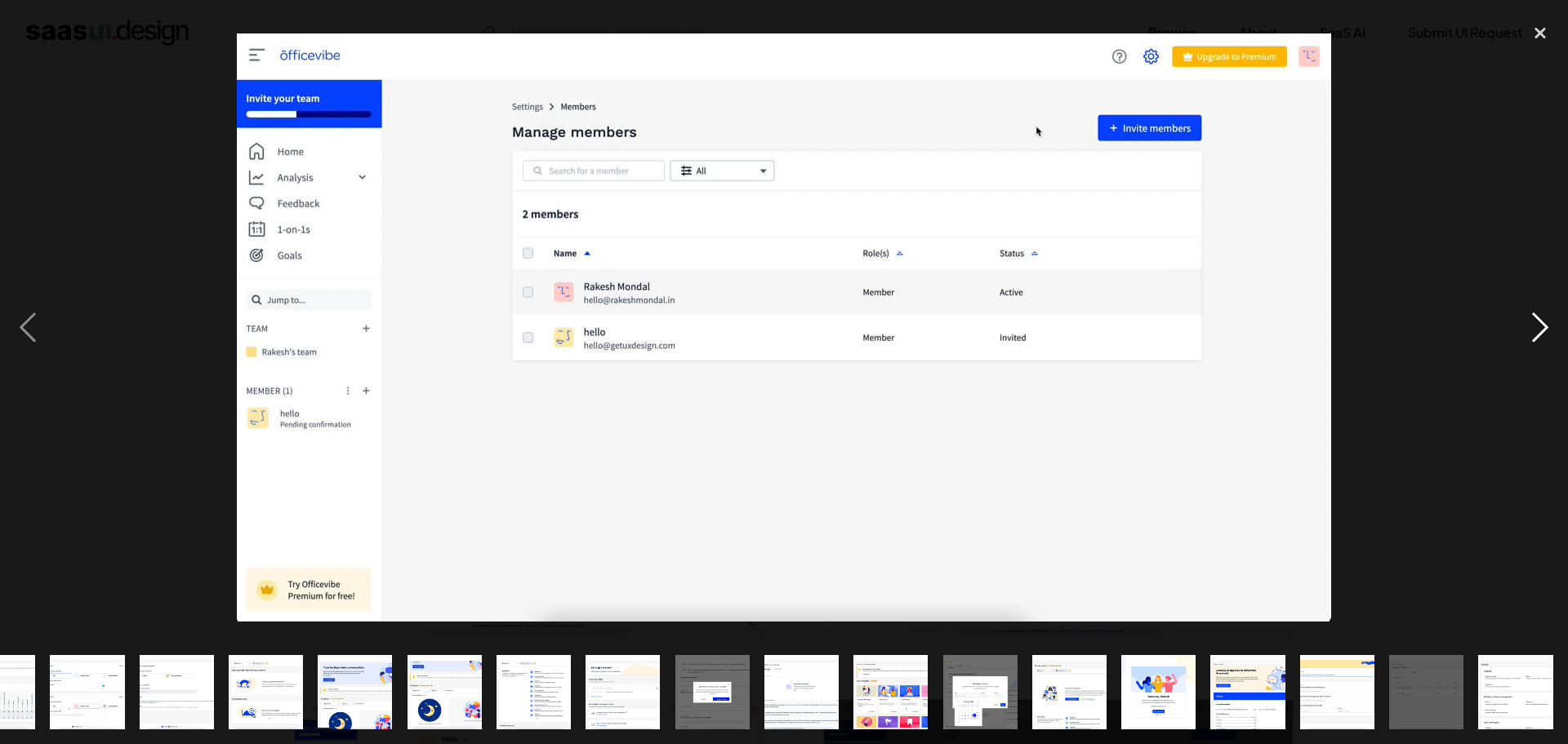
click at [1533, 336] on div "next image" at bounding box center [1540, 327] width 56 height 625
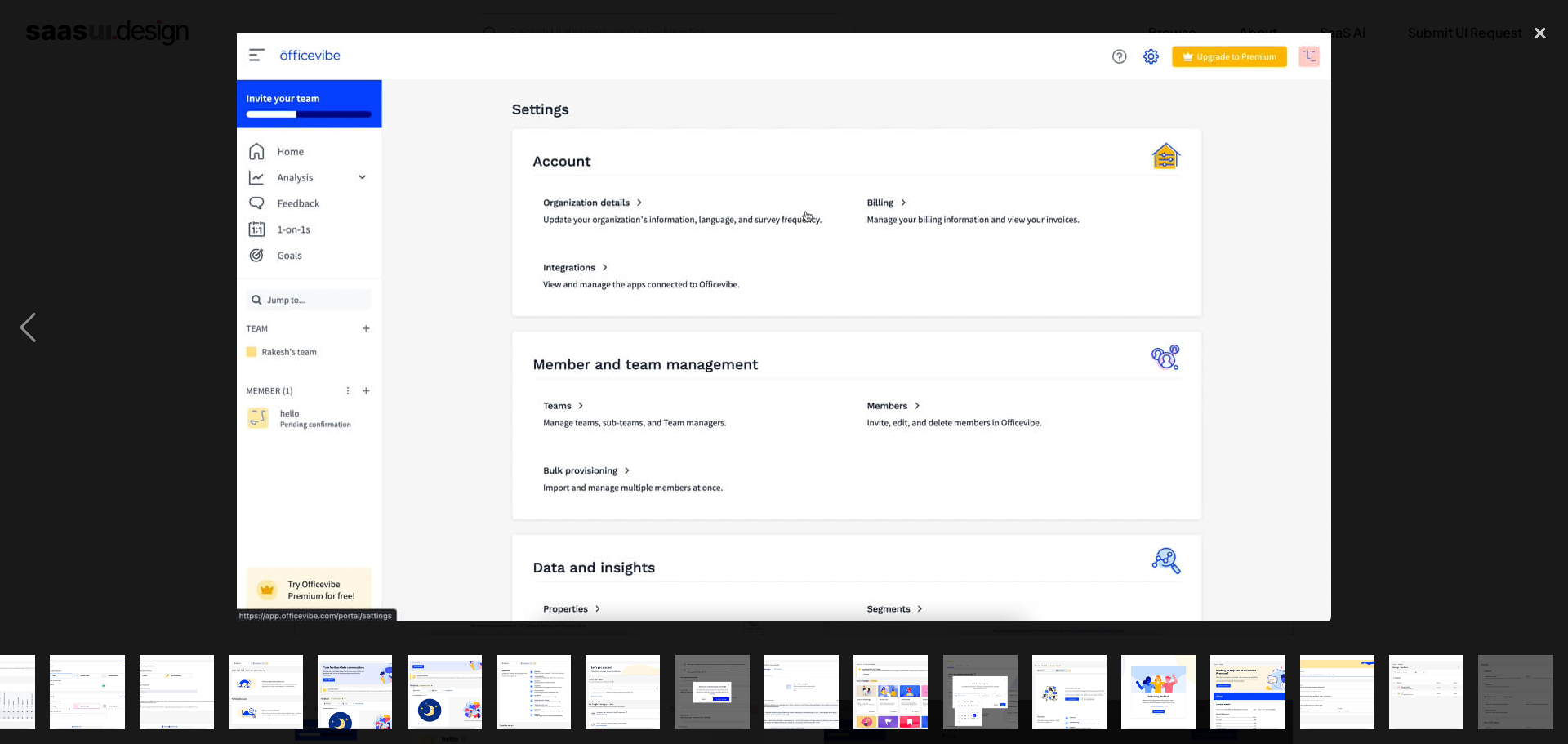
click at [1533, 336] on div "next image" at bounding box center [1540, 327] width 56 height 625
click at [1535, 32] on div "close lightbox" at bounding box center [1540, 32] width 56 height 36
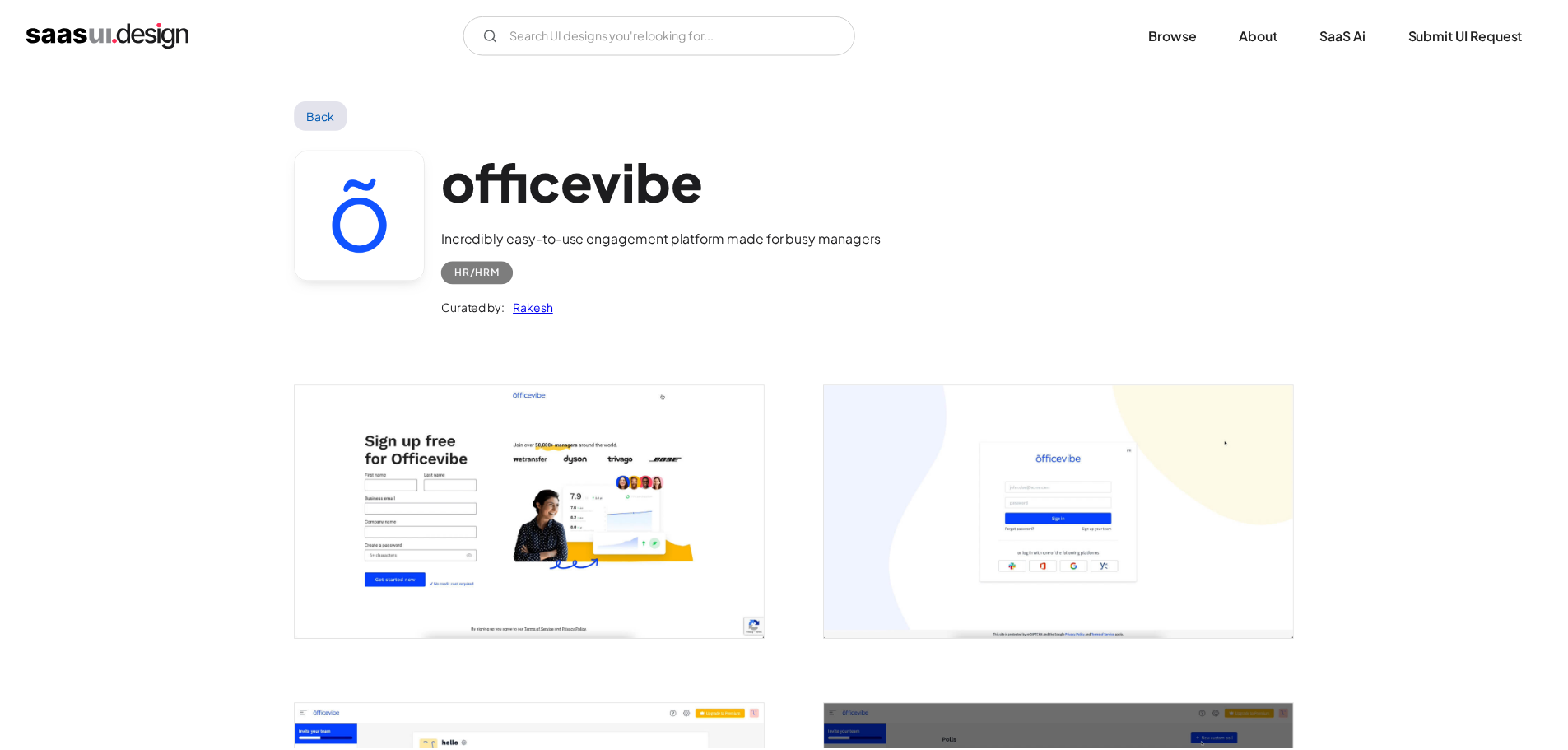
scroll to position [0, 0]
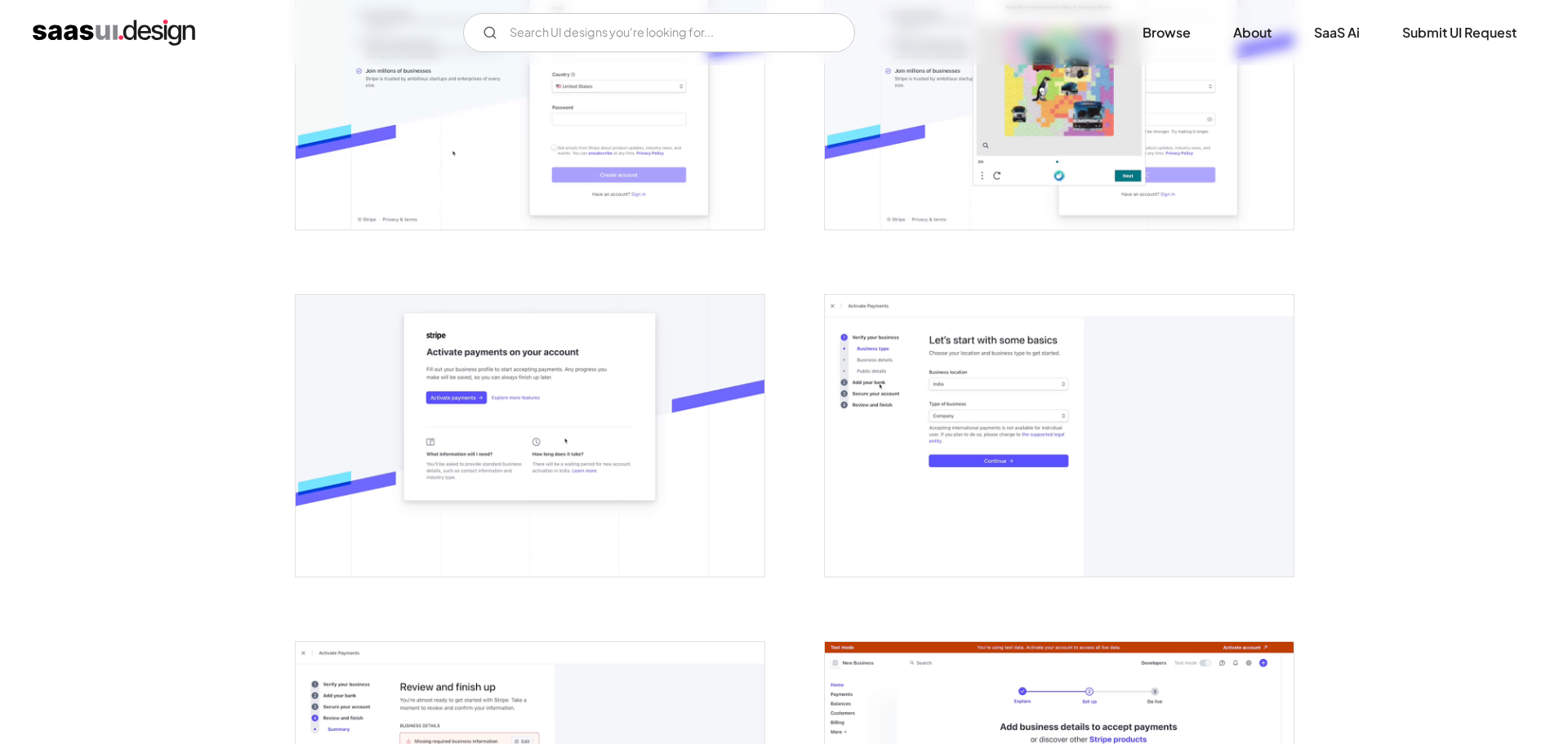
scroll to position [817, 0]
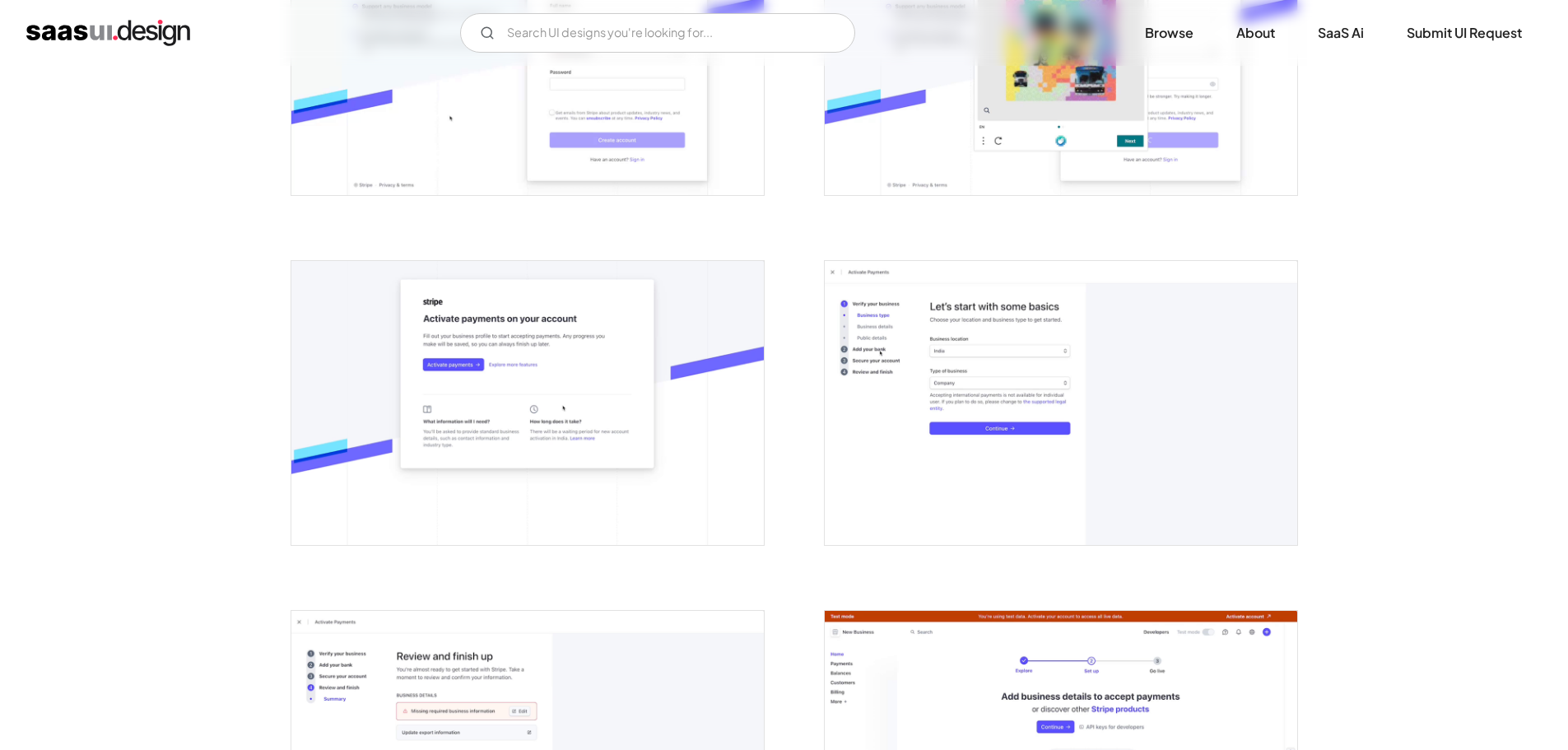
click at [891, 433] on img "open lightbox" at bounding box center [1061, 402] width 473 height 283
